Goal: Register for event/course

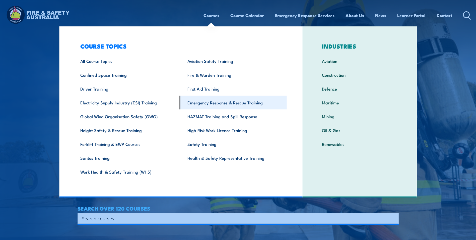
click at [206, 105] on link "Emergency Response & Rescue Training" at bounding box center [233, 102] width 107 height 14
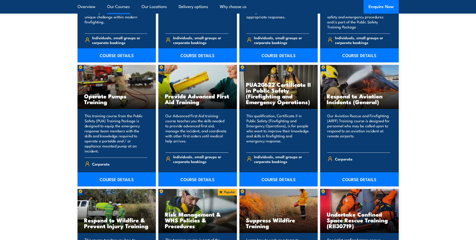
scroll to position [603, 0]
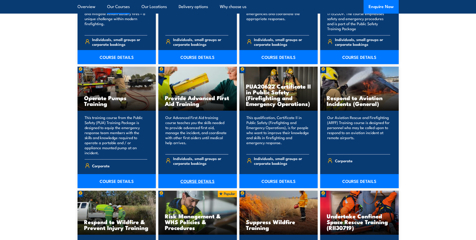
click at [199, 175] on link "COURSE DETAILS" at bounding box center [197, 181] width 79 height 14
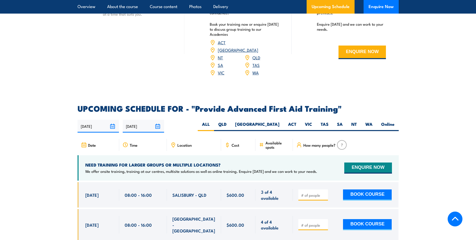
scroll to position [703, 0]
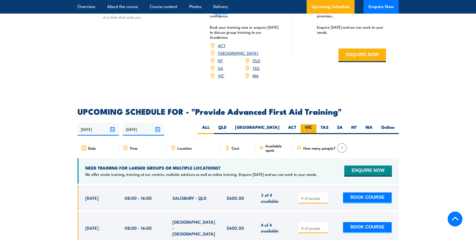
click at [306, 124] on label "VIC" at bounding box center [309, 129] width 16 height 10
click at [312, 124] on input "VIC" at bounding box center [313, 125] width 3 height 3
radio input "true"
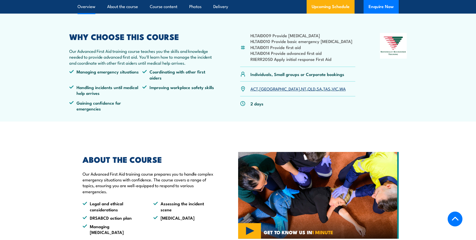
scroll to position [119, 0]
